Goal: Transaction & Acquisition: Download file/media

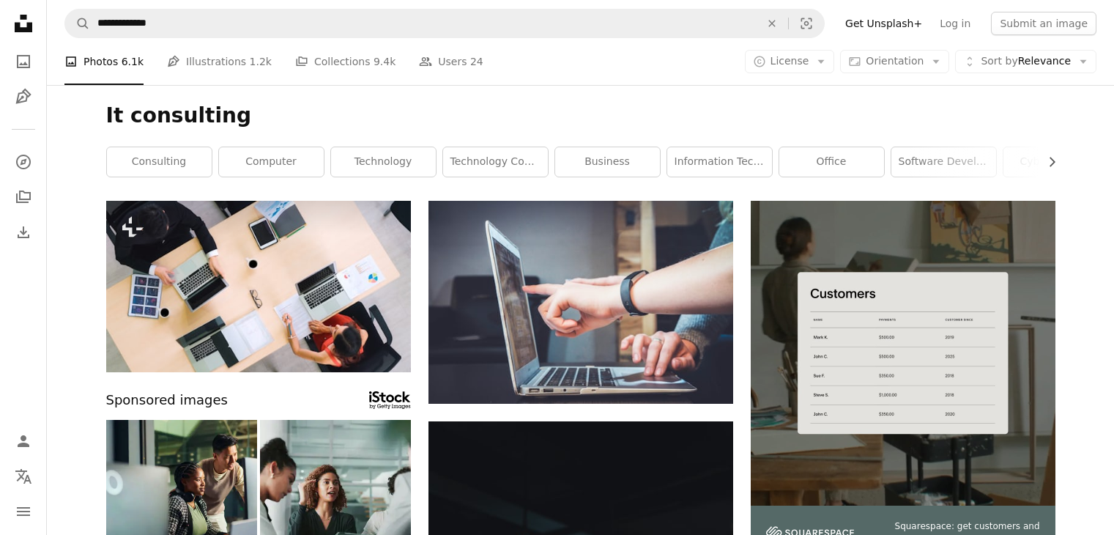
scroll to position [6038, 0]
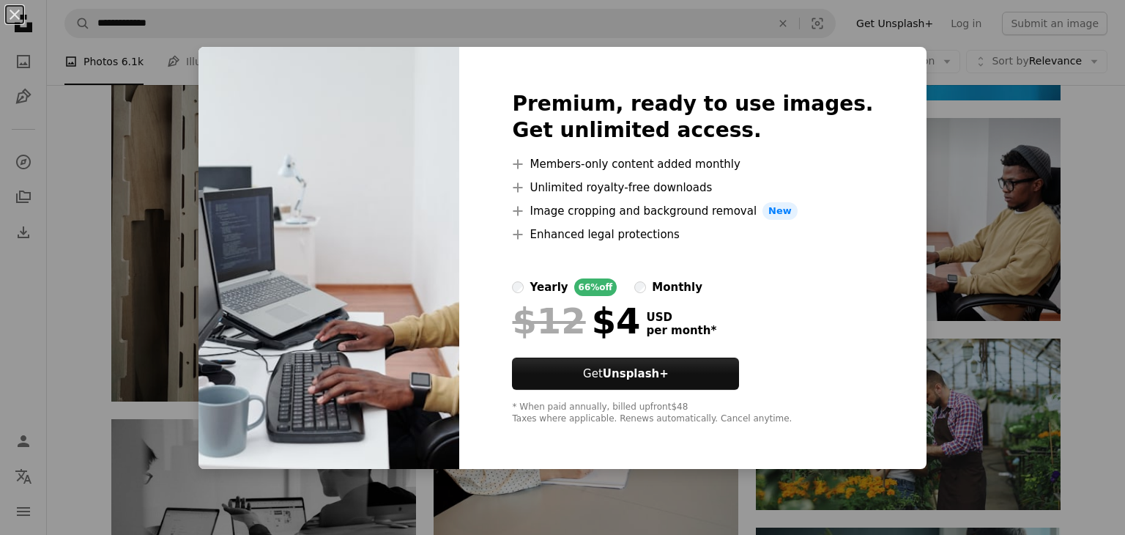
click at [1092, 187] on div "An X shape Premium, ready to use images. Get unlimited access. A plus sign Memb…" at bounding box center [562, 267] width 1125 height 535
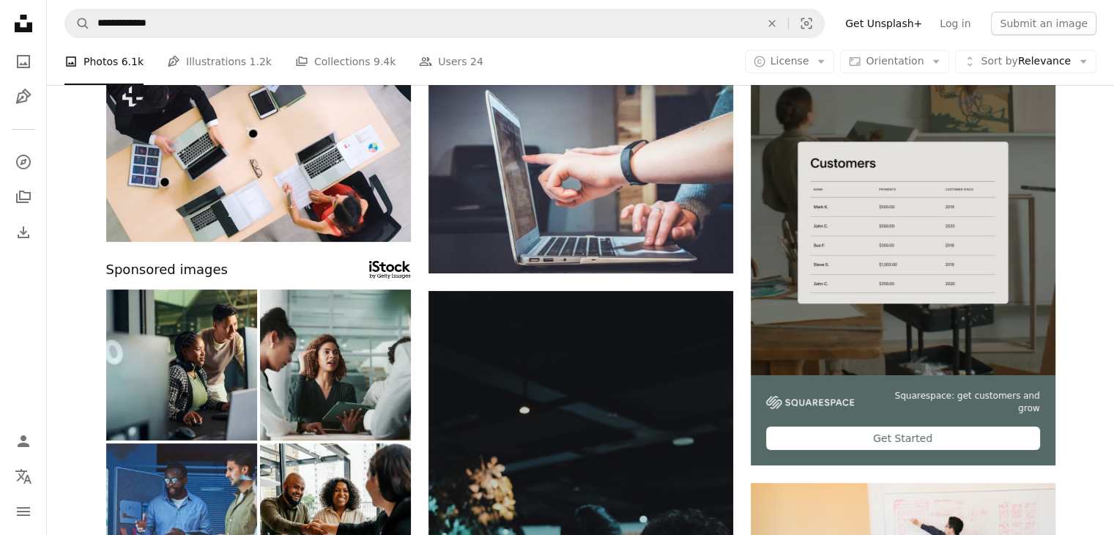
scroll to position [0, 0]
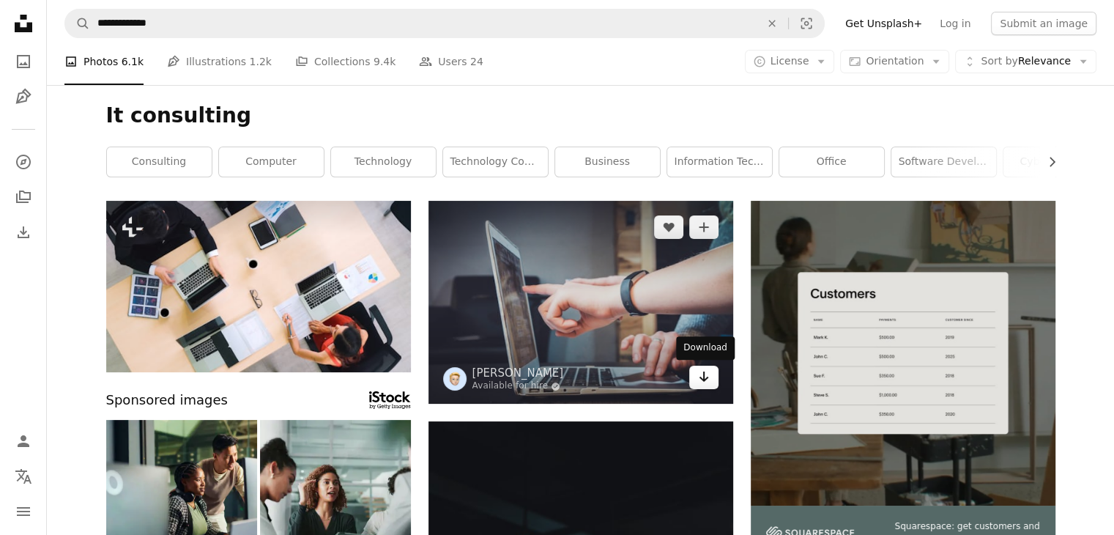
click at [706, 379] on icon "Download" at bounding box center [704, 376] width 10 height 10
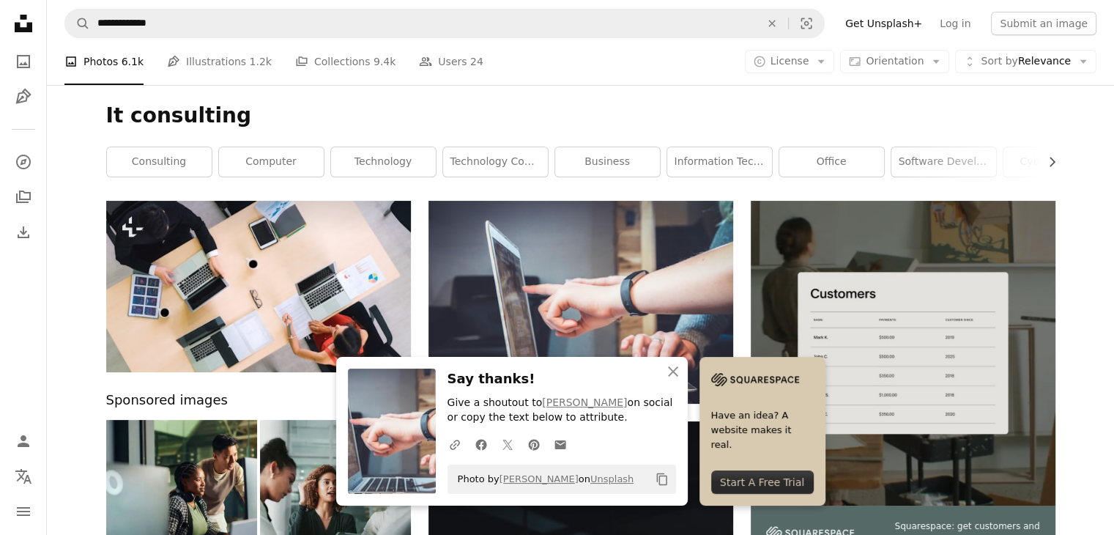
click at [676, 367] on icon "button" at bounding box center [673, 371] width 10 height 10
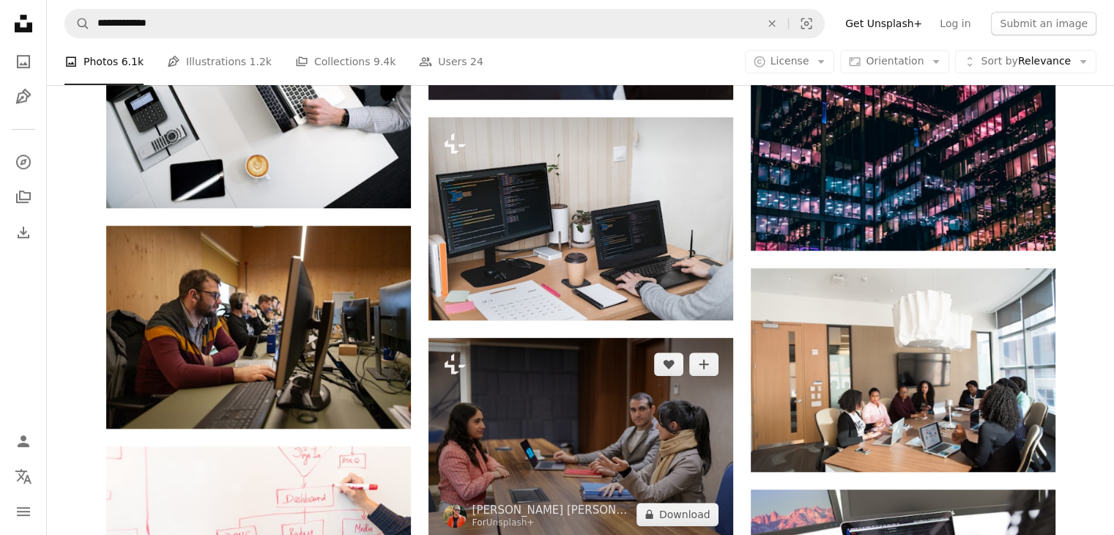
scroll to position [1025, 0]
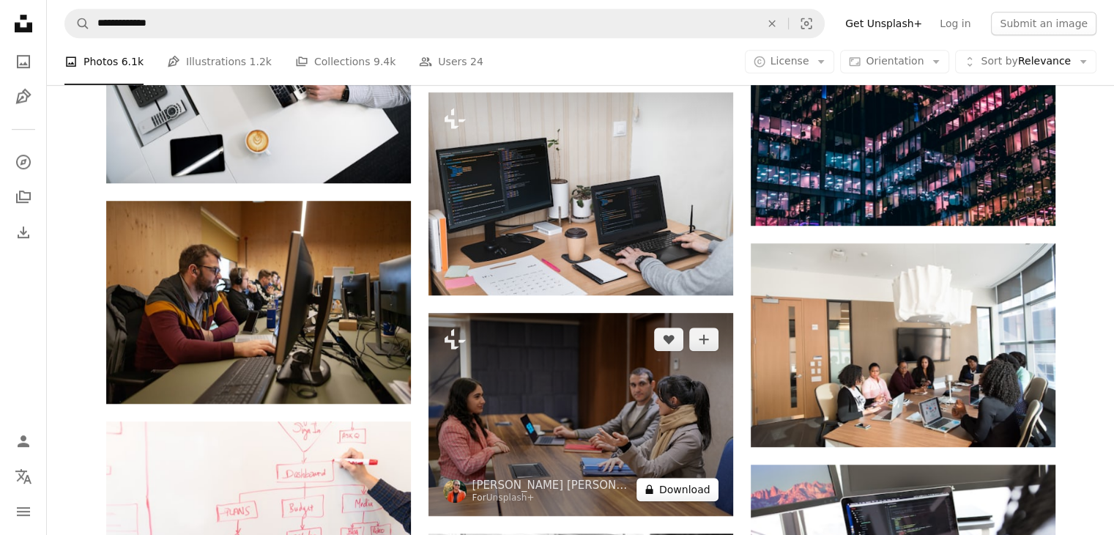
click at [669, 493] on button "A lock Download" at bounding box center [677, 489] width 82 height 23
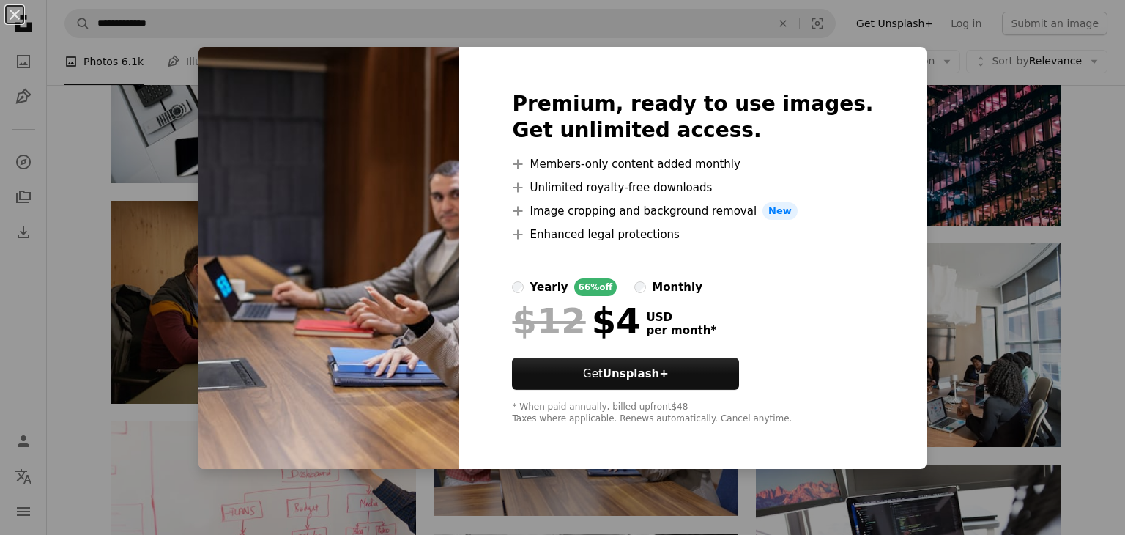
click at [62, 288] on div "An X shape Premium, ready to use images. Get unlimited access. A plus sign Memb…" at bounding box center [562, 267] width 1125 height 535
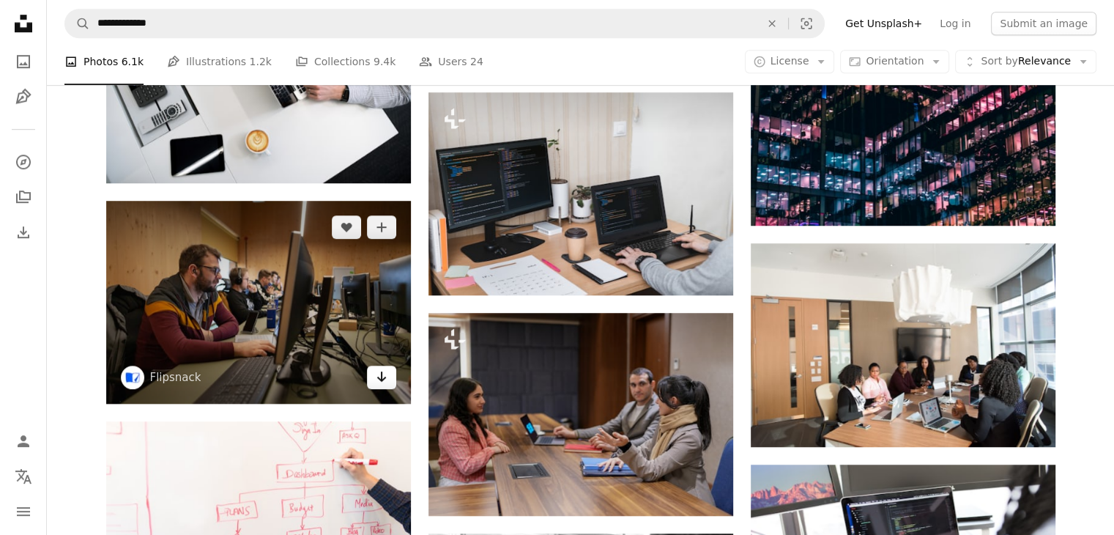
click at [384, 385] on icon "Arrow pointing down" at bounding box center [382, 377] width 12 height 18
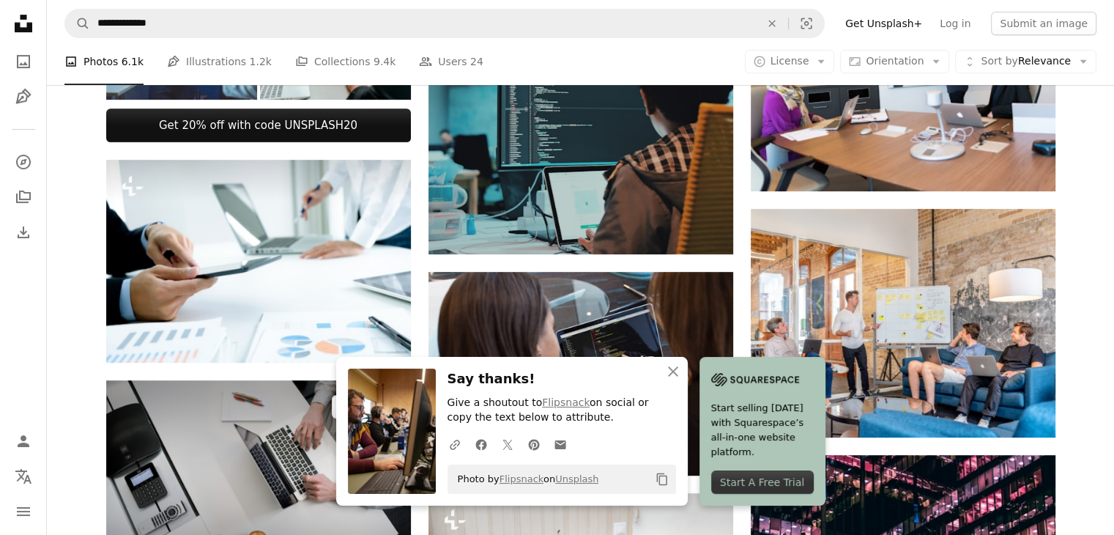
scroll to position [439, 0]
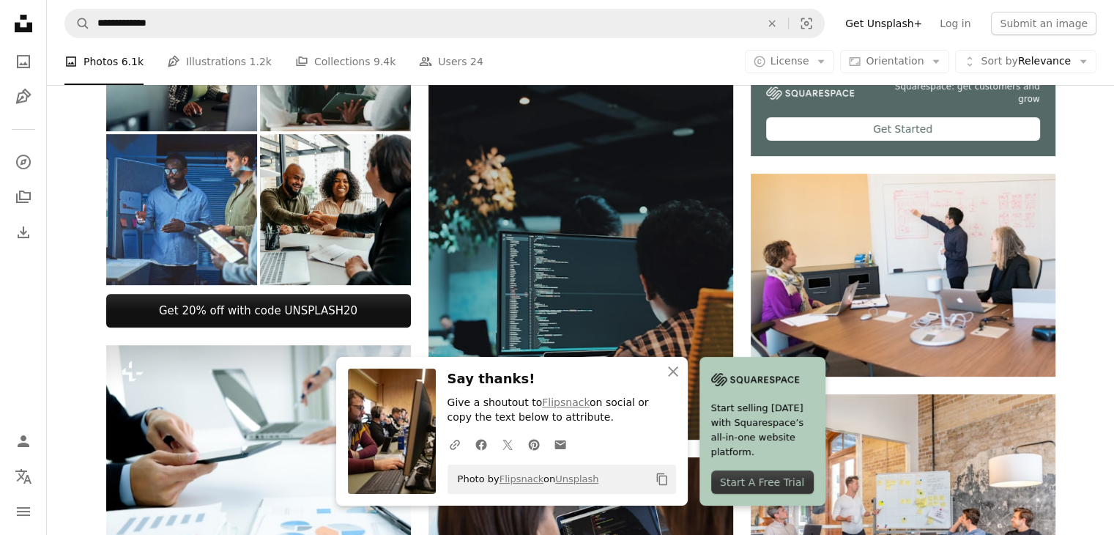
click at [773, 475] on div "Start A Free Trial" at bounding box center [762, 481] width 103 height 23
click at [674, 371] on icon "button" at bounding box center [673, 371] width 10 height 10
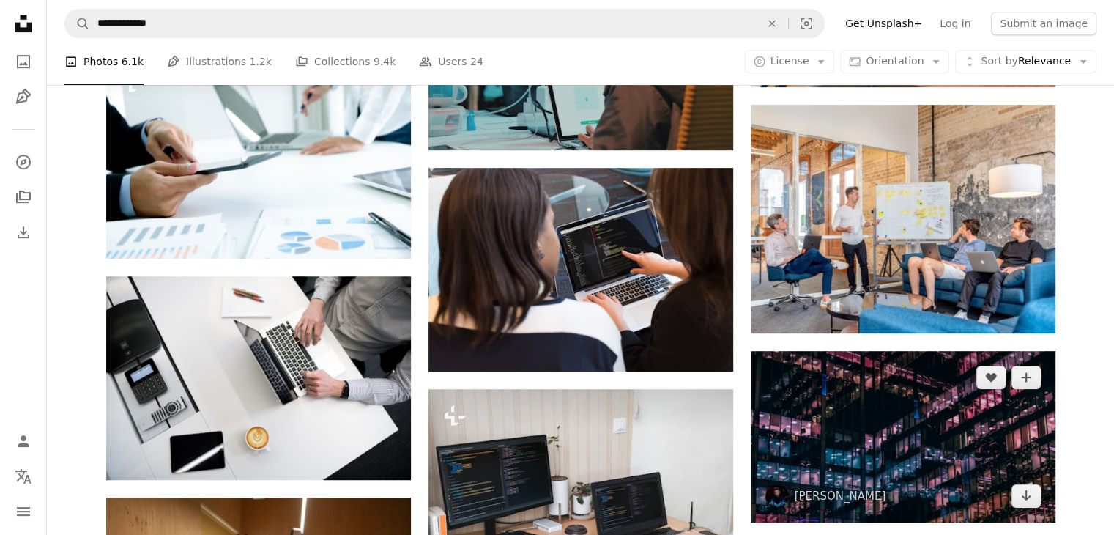
scroll to position [732, 0]
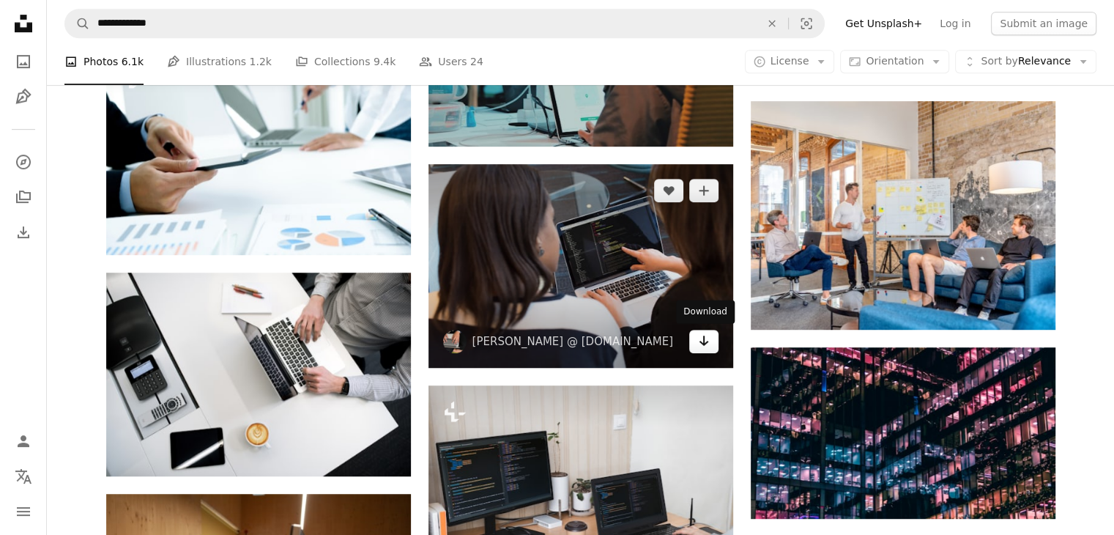
click at [705, 343] on icon "Download" at bounding box center [704, 340] width 10 height 10
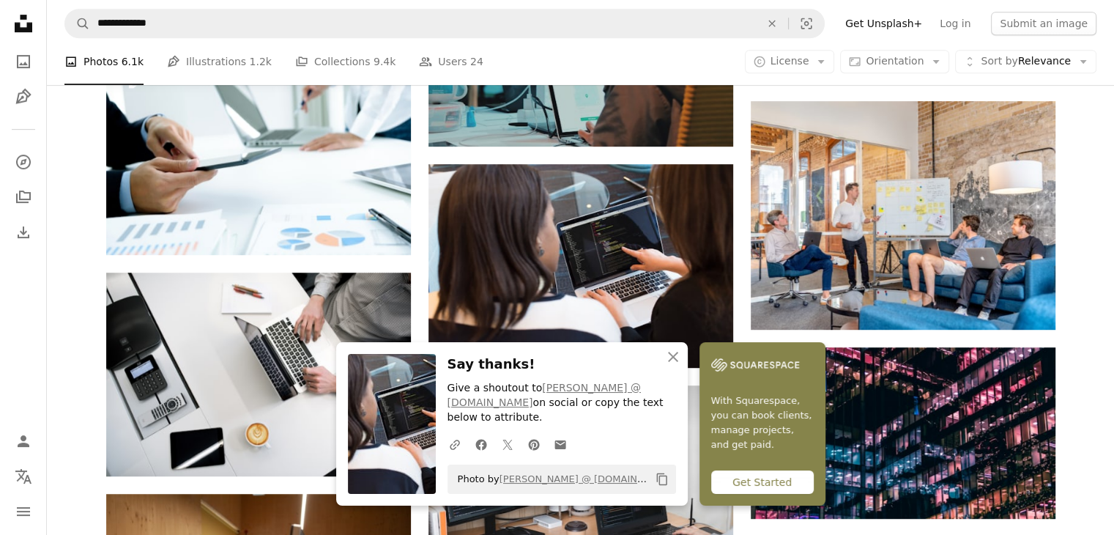
click at [674, 362] on icon "button" at bounding box center [673, 357] width 10 height 10
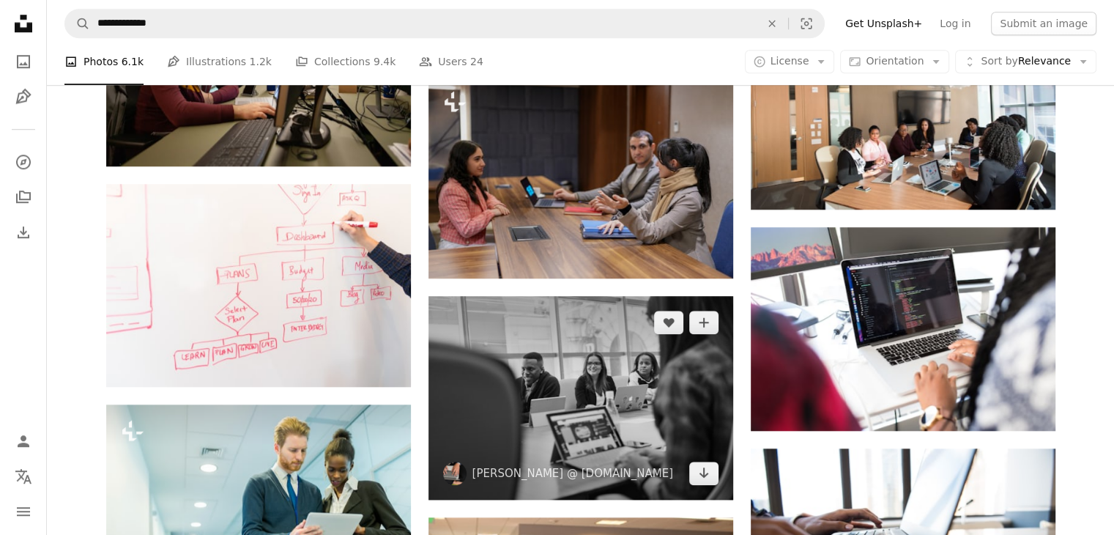
scroll to position [1392, 0]
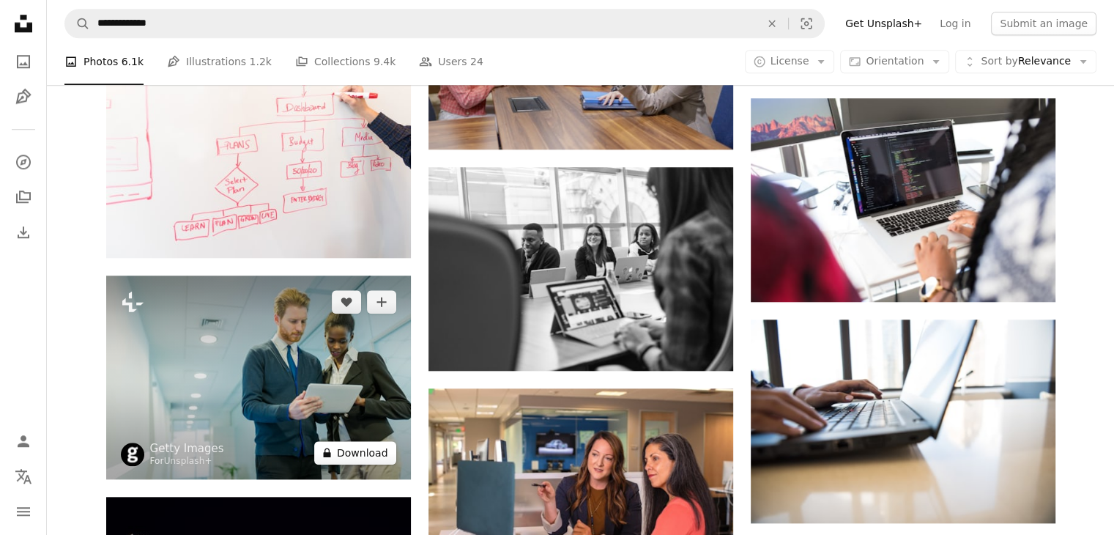
click at [366, 456] on button "A lock Download" at bounding box center [355, 452] width 82 height 23
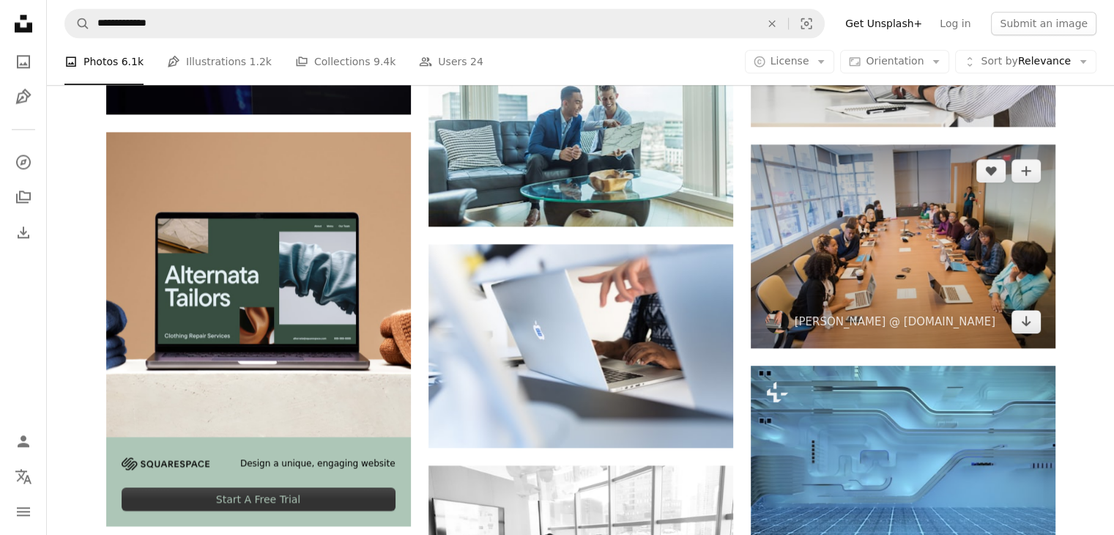
scroll to position [1977, 0]
